Goal: Transaction & Acquisition: Purchase product/service

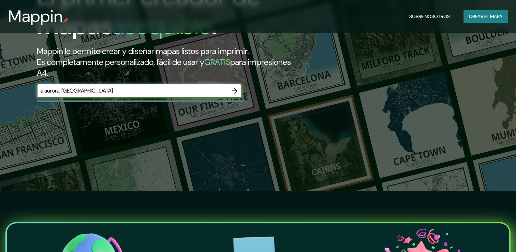
scroll to position [31, 0]
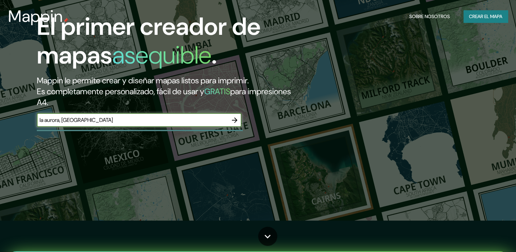
type input "la aurora, [GEOGRAPHIC_DATA]"
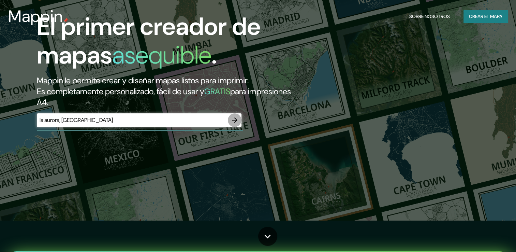
click at [236, 119] on icon "button" at bounding box center [234, 119] width 5 height 5
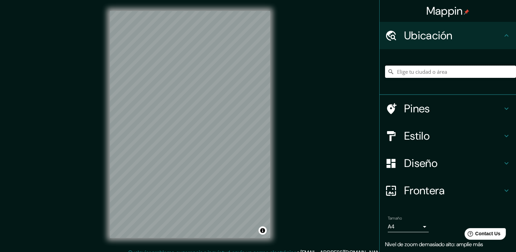
click at [465, 69] on input "Elige tu ciudad o área" at bounding box center [450, 71] width 131 height 12
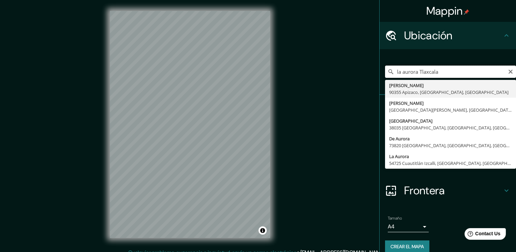
type input "la aurora Tlaxcala"
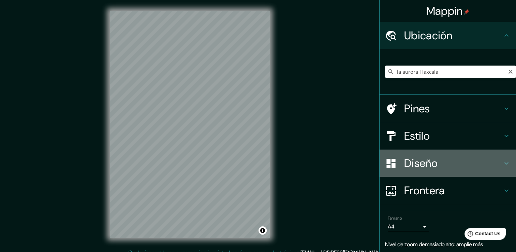
click at [502, 160] on icon at bounding box center [506, 163] width 8 height 8
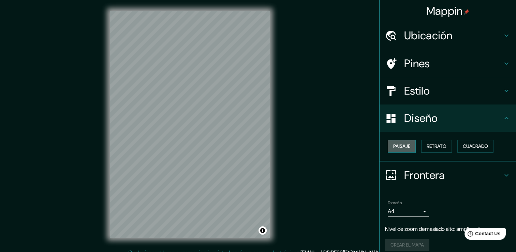
click at [400, 146] on font "Paisaje" at bounding box center [401, 146] width 17 height 9
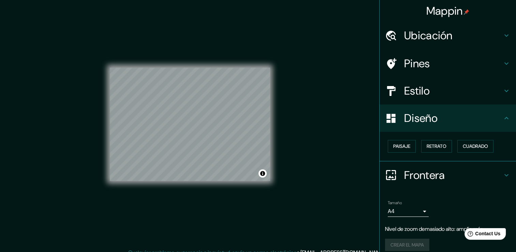
click at [502, 89] on icon at bounding box center [506, 91] width 8 height 8
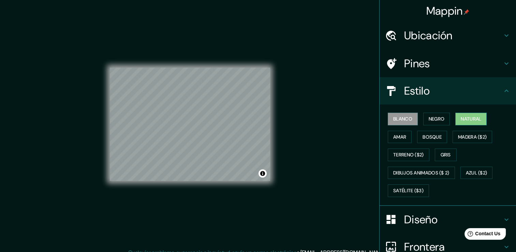
click at [472, 116] on font "Natural" at bounding box center [471, 119] width 20 height 9
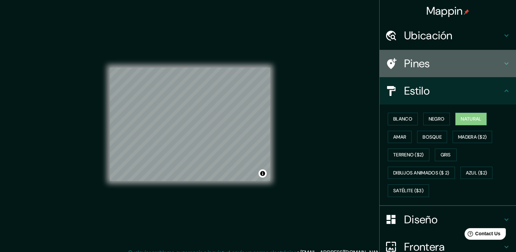
click at [504, 65] on icon at bounding box center [506, 63] width 8 height 8
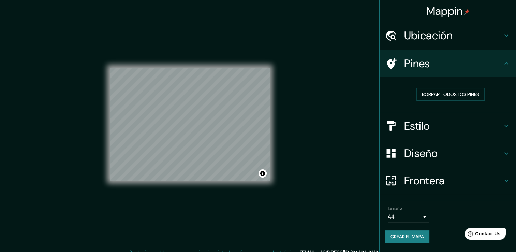
click at [505, 36] on icon at bounding box center [506, 35] width 8 height 8
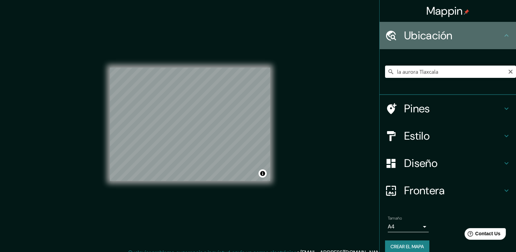
click at [505, 36] on icon at bounding box center [506, 35] width 8 height 8
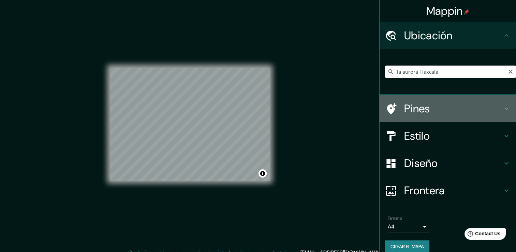
click at [501, 113] on div "Pines" at bounding box center [447, 108] width 136 height 27
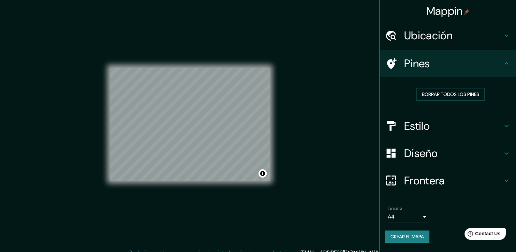
click at [504, 126] on icon at bounding box center [506, 126] width 8 height 8
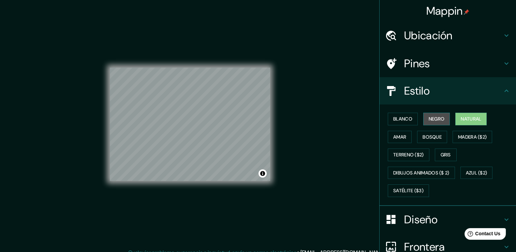
click at [439, 117] on font "Negro" at bounding box center [437, 119] width 16 height 9
click at [398, 138] on font "Amar" at bounding box center [399, 137] width 13 height 9
click at [398, 137] on font "Amar" at bounding box center [399, 137] width 13 height 9
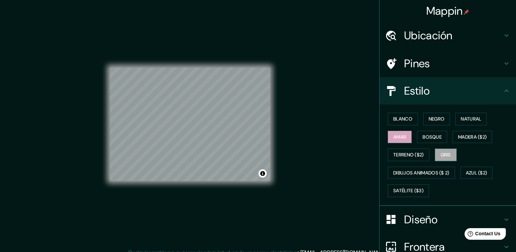
click at [442, 151] on font "Gris" at bounding box center [445, 154] width 10 height 9
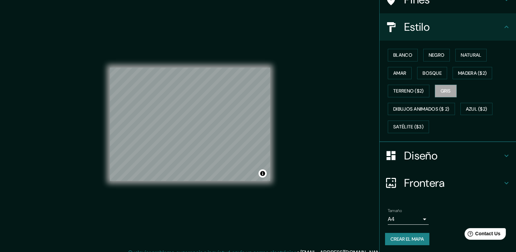
scroll to position [8, 0]
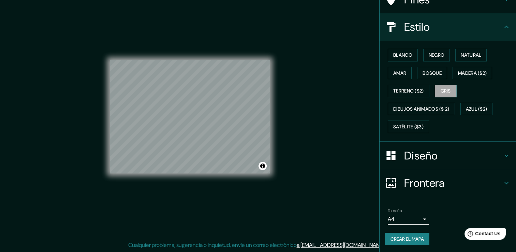
click at [418, 216] on body "Mappin Ubicación la aurora Tlaxcala [PERSON_NAME][GEOGRAPHIC_DATA][PERSON_NAME]…" at bounding box center [258, 118] width 516 height 252
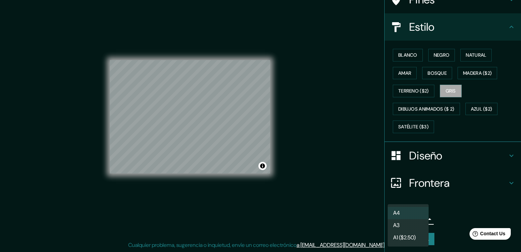
click at [410, 213] on li "A4" at bounding box center [408, 213] width 41 height 12
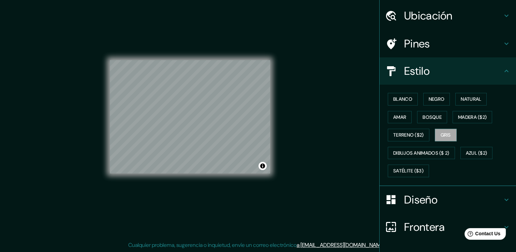
scroll to position [0, 0]
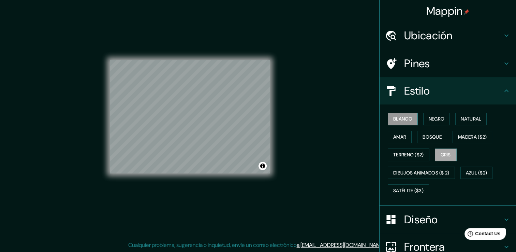
click at [404, 121] on font "Blanco" at bounding box center [402, 119] width 19 height 9
click at [438, 133] on button "Bosque" at bounding box center [432, 137] width 30 height 13
click at [432, 136] on font "Bosque" at bounding box center [431, 137] width 19 height 9
click at [428, 138] on font "Bosque" at bounding box center [431, 137] width 19 height 9
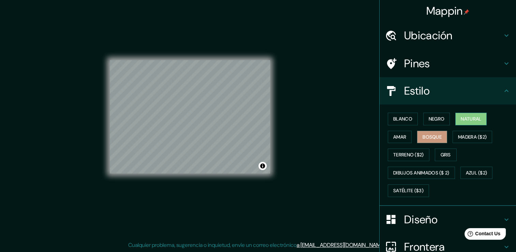
click at [472, 119] on font "Natural" at bounding box center [471, 119] width 20 height 9
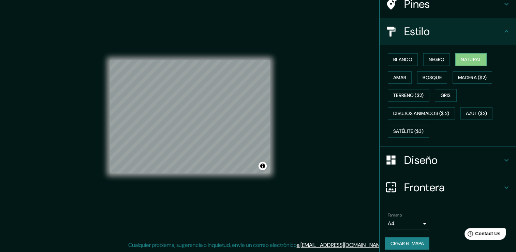
scroll to position [64, 0]
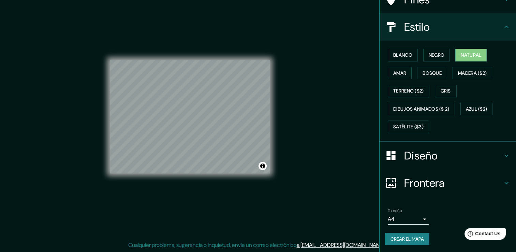
click at [502, 153] on icon at bounding box center [506, 155] width 8 height 8
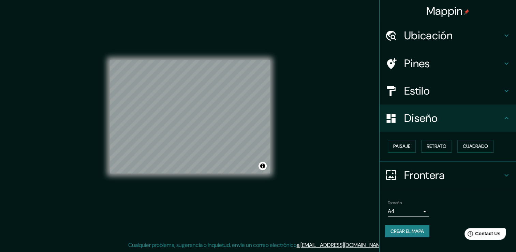
scroll to position [0, 0]
click at [503, 175] on icon at bounding box center [506, 175] width 8 height 8
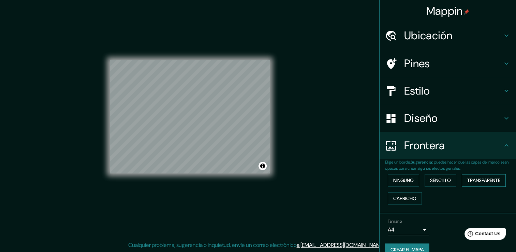
click at [472, 179] on font "Transparente" at bounding box center [483, 180] width 33 height 9
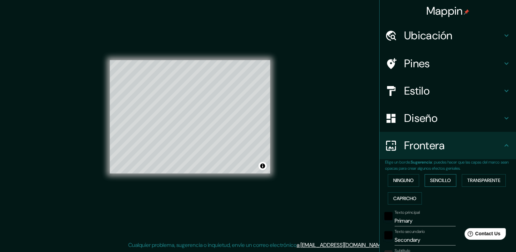
click at [431, 184] on button "Sencillo" at bounding box center [440, 180] width 32 height 13
click at [406, 182] on font "Ninguno" at bounding box center [403, 180] width 20 height 9
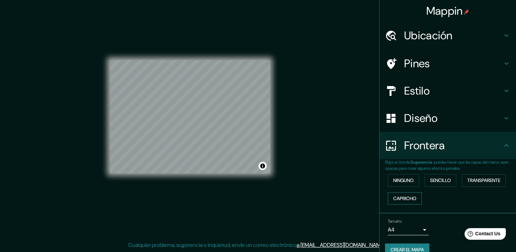
click at [407, 199] on font "Capricho" at bounding box center [404, 198] width 23 height 9
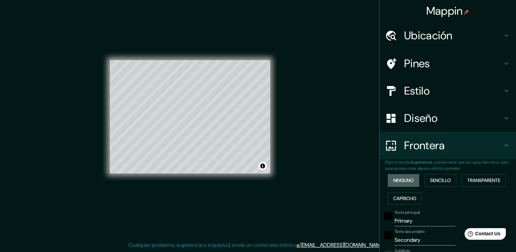
click at [404, 184] on button "Ninguno" at bounding box center [403, 180] width 31 height 13
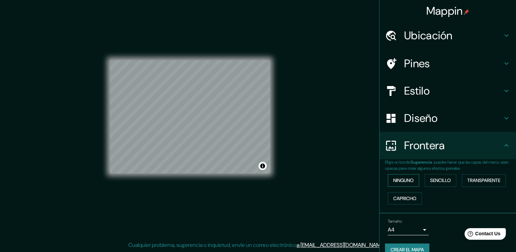
scroll to position [11, 0]
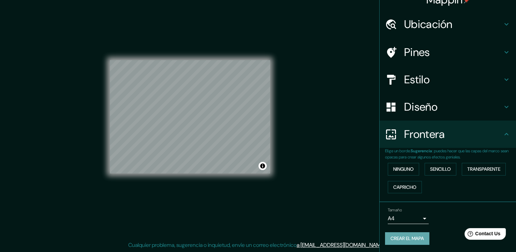
click at [408, 237] on font "Crear el mapa" at bounding box center [406, 238] width 33 height 9
click at [419, 238] on font "Crear el mapa" at bounding box center [406, 238] width 33 height 9
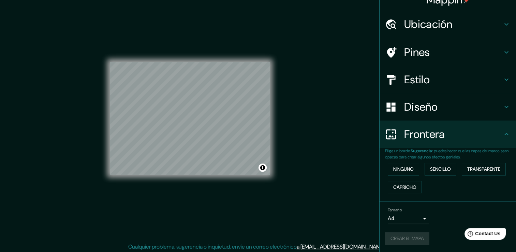
scroll to position [8, 0]
